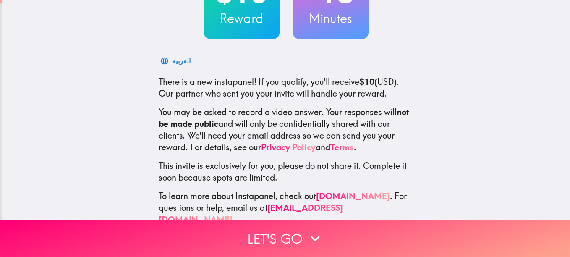
scroll to position [104, 0]
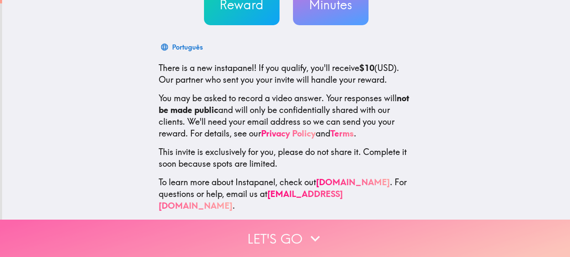
click at [281, 229] on button "Let's go" at bounding box center [285, 238] width 570 height 37
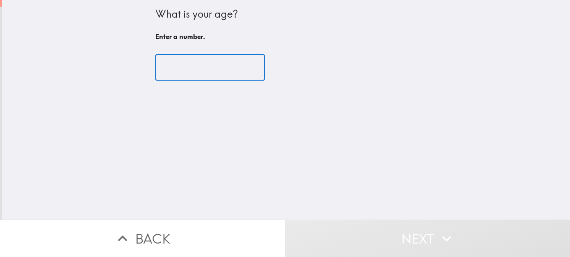
click at [177, 67] on input "number" at bounding box center [210, 68] width 110 height 26
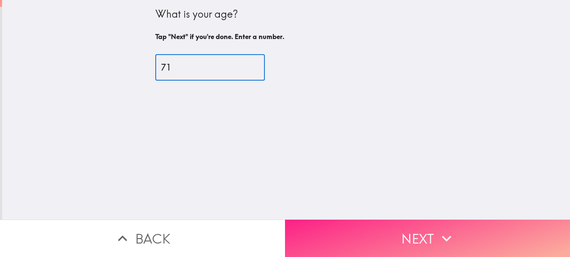
type input "71"
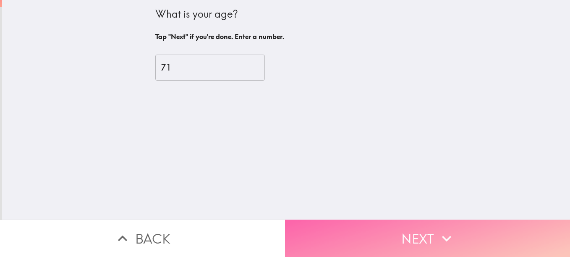
click at [413, 230] on button "Next" at bounding box center [427, 238] width 285 height 37
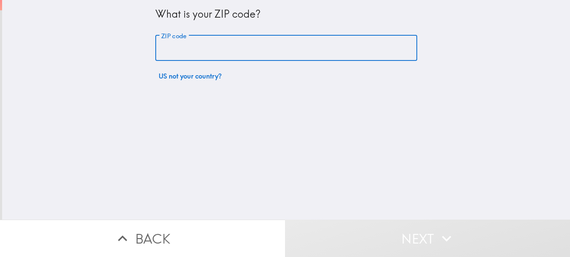
click at [344, 53] on input "ZIP code" at bounding box center [286, 48] width 262 height 26
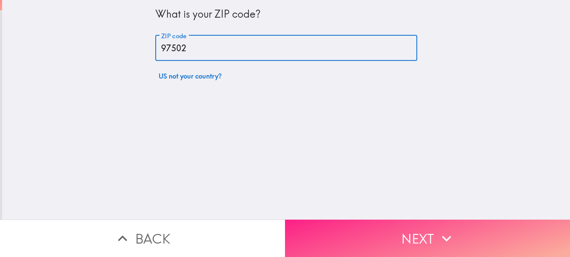
type input "97502"
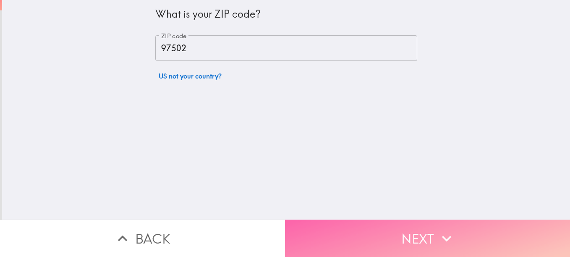
click at [403, 225] on button "Next" at bounding box center [427, 238] width 285 height 37
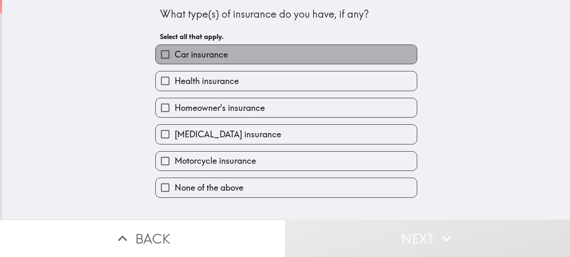
click at [280, 56] on label "Car insurance" at bounding box center [286, 54] width 261 height 19
click at [175, 56] on input "Car insurance" at bounding box center [165, 54] width 19 height 19
checkbox input "true"
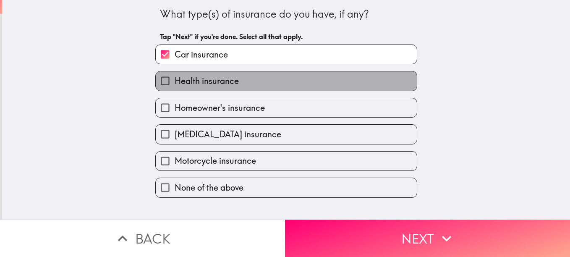
click at [282, 80] on label "Health insurance" at bounding box center [286, 80] width 261 height 19
click at [175, 80] on input "Health insurance" at bounding box center [165, 80] width 19 height 19
checkbox input "true"
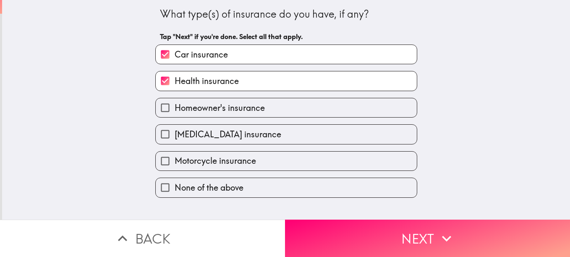
click at [299, 113] on label "Homeowner's insurance" at bounding box center [286, 107] width 261 height 19
click at [175, 113] on input "Homeowner's insurance" at bounding box center [165, 107] width 19 height 19
checkbox input "true"
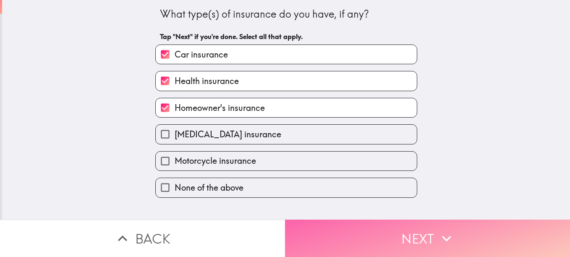
click at [411, 234] on button "Next" at bounding box center [427, 238] width 285 height 37
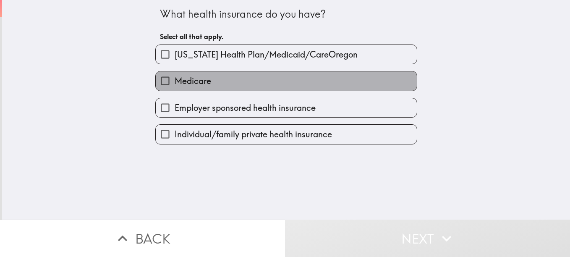
click at [271, 74] on label "Medicare" at bounding box center [286, 80] width 261 height 19
click at [175, 74] on input "Medicare" at bounding box center [165, 80] width 19 height 19
checkbox input "true"
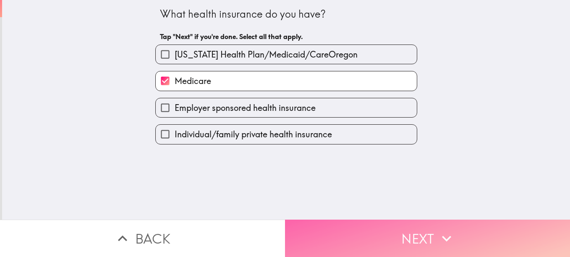
click at [458, 231] on button "Next" at bounding box center [427, 238] width 285 height 37
